Goal: Browse casually

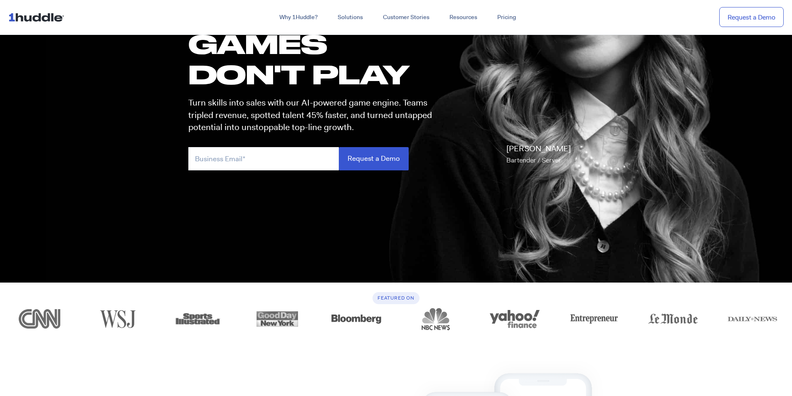
scroll to position [166, 0]
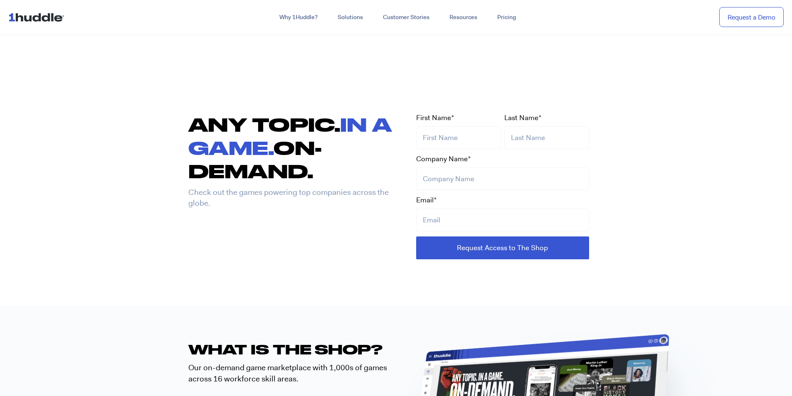
click at [37, 15] on img at bounding box center [37, 17] width 59 height 16
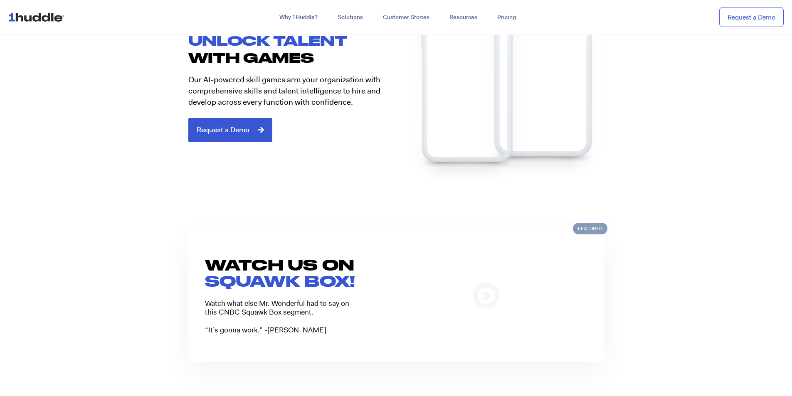
scroll to position [582, 0]
